Goal: Find specific page/section: Find specific page/section

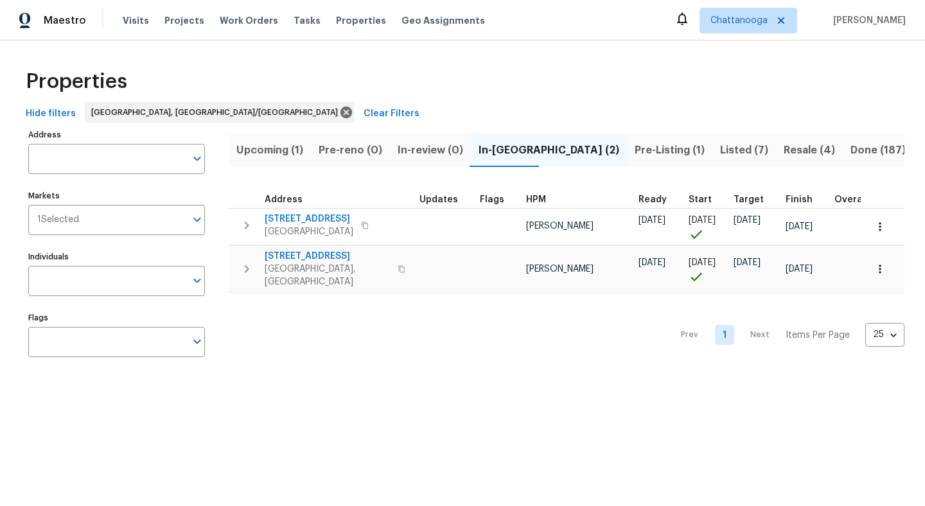
click at [634, 152] on span "Pre-Listing (1)" at bounding box center [669, 150] width 70 height 18
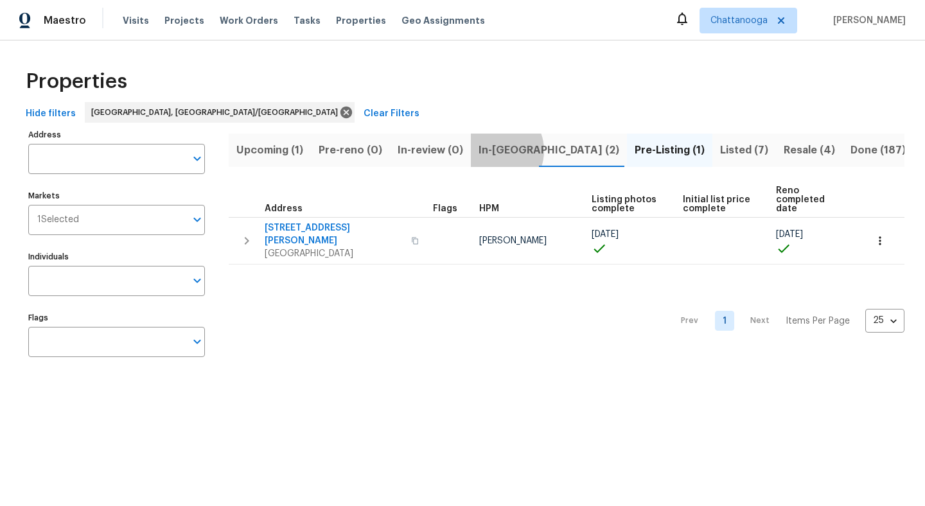
click at [494, 150] on span "In-reno (2)" at bounding box center [548, 150] width 141 height 18
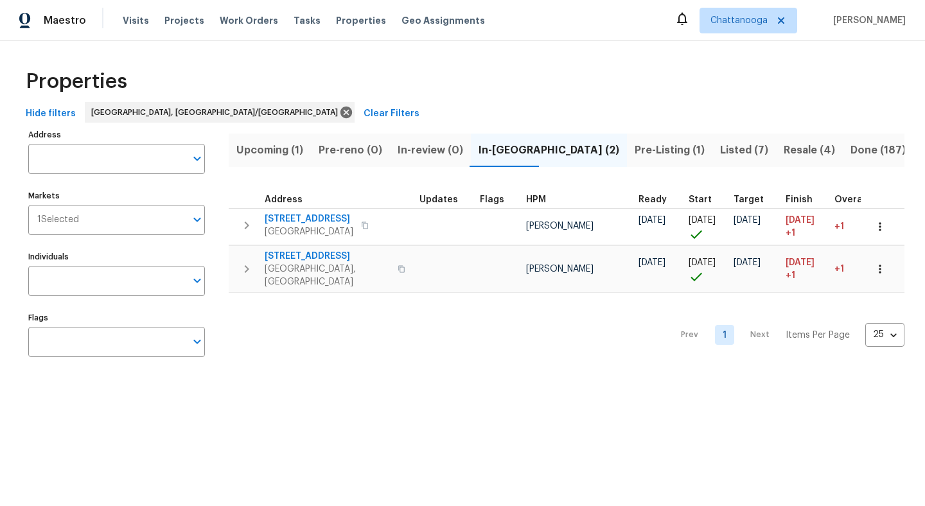
click at [272, 150] on span "Upcoming (1)" at bounding box center [269, 150] width 67 height 18
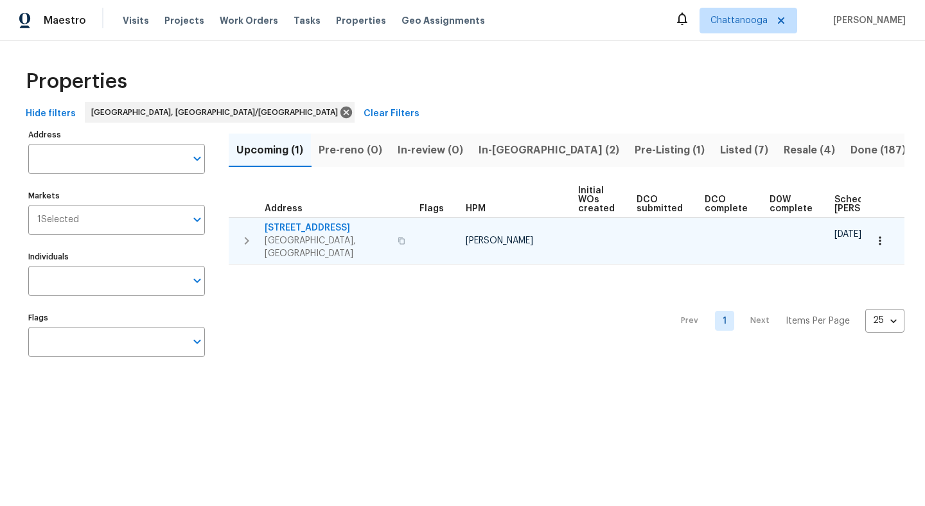
click at [286, 227] on span "8323 Oak Dr" at bounding box center [327, 228] width 125 height 13
